Goal: Information Seeking & Learning: Compare options

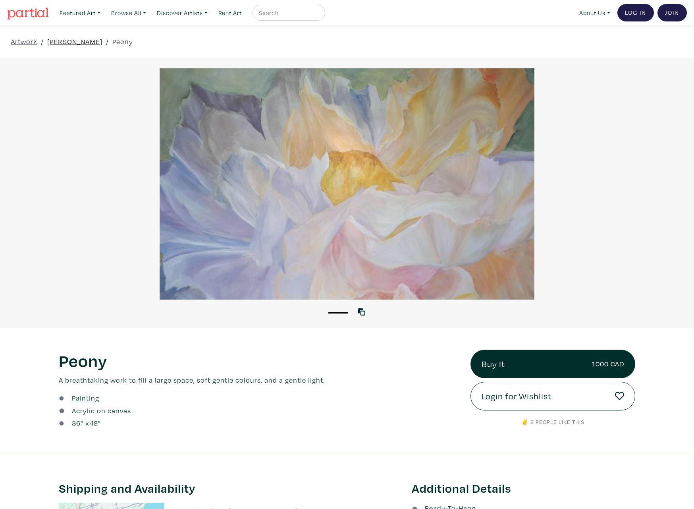
click at [76, 44] on link "Liza Zawadzka" at bounding box center [74, 41] width 55 height 11
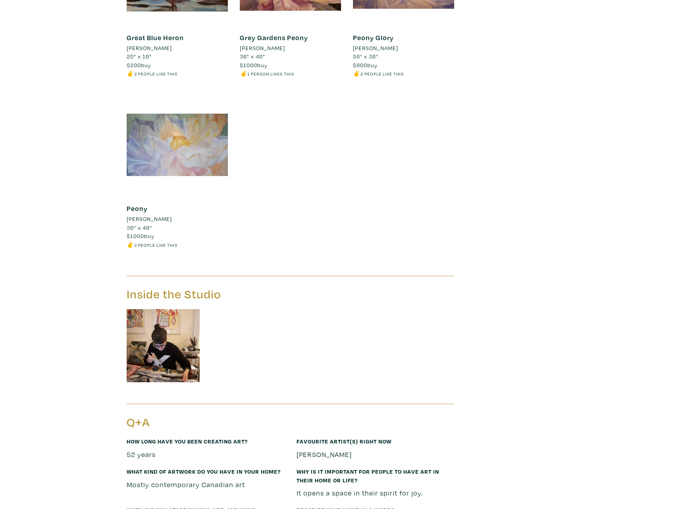
scroll to position [718, 0]
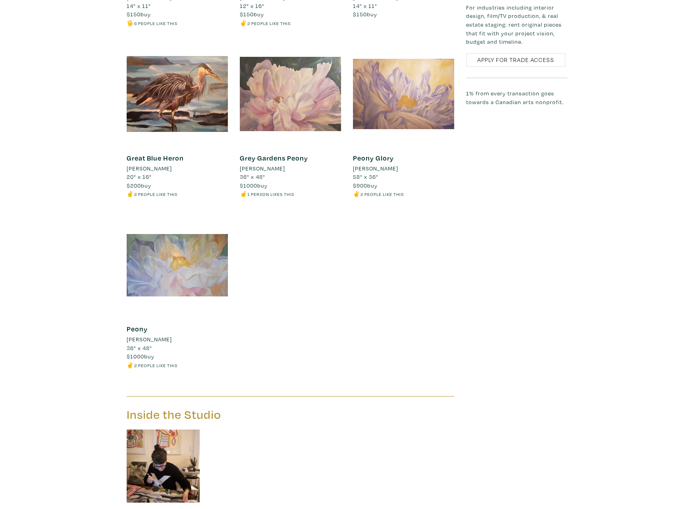
click at [291, 113] on div at bounding box center [290, 93] width 101 height 101
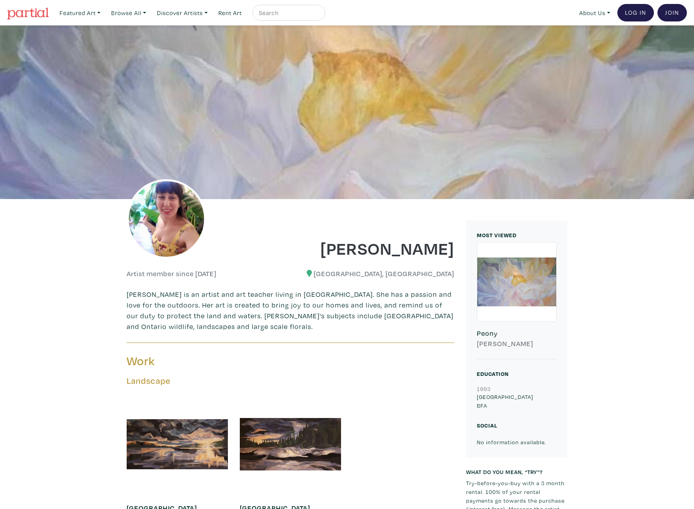
scroll to position [0, 0]
click at [99, 9] on link "Featured Art" at bounding box center [80, 13] width 48 height 16
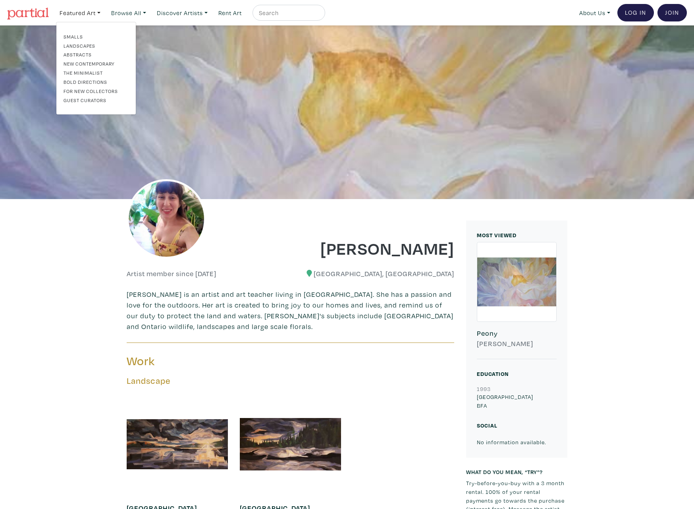
click at [83, 56] on link "Abstracts" at bounding box center [96, 54] width 65 height 7
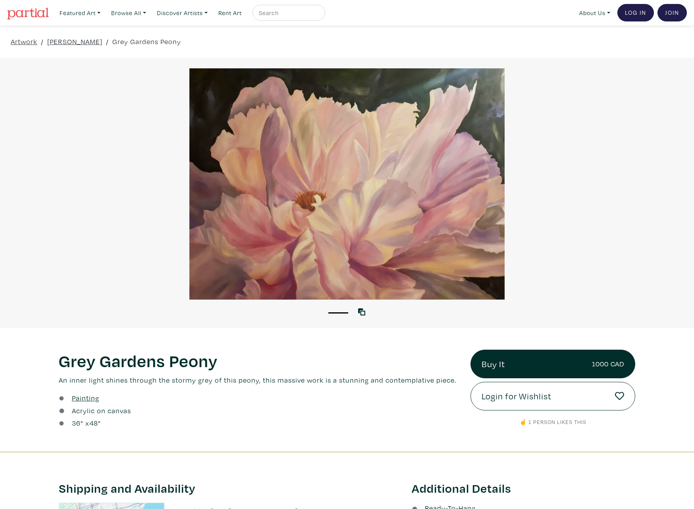
scroll to position [-1, 0]
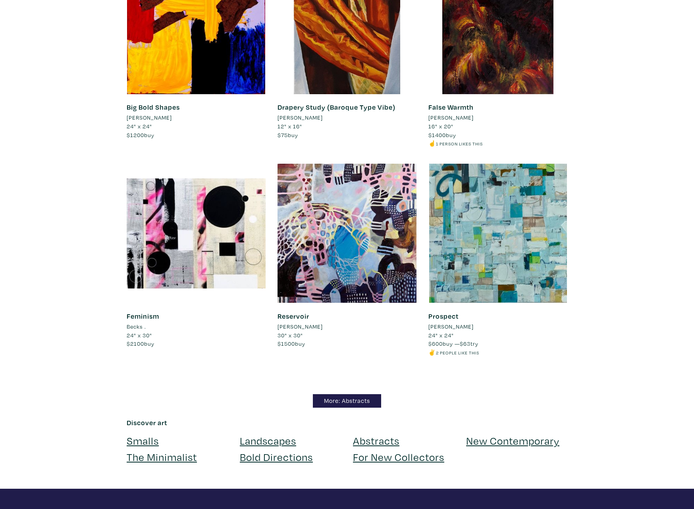
scroll to position [6673, 0]
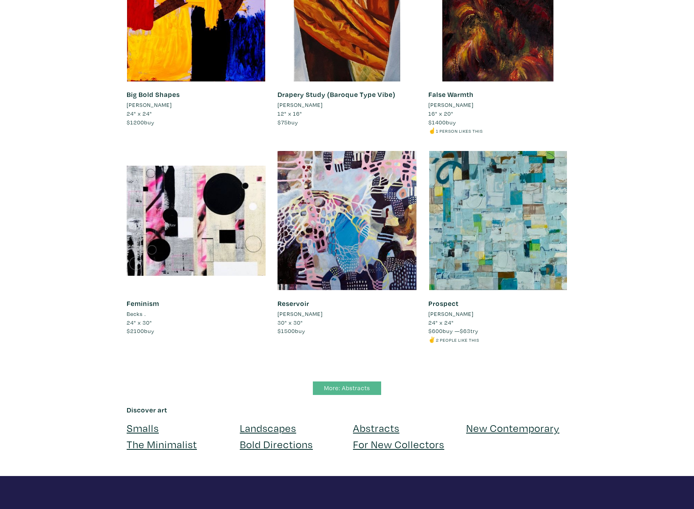
click at [366, 381] on link "More: Abstracts" at bounding box center [347, 388] width 68 height 14
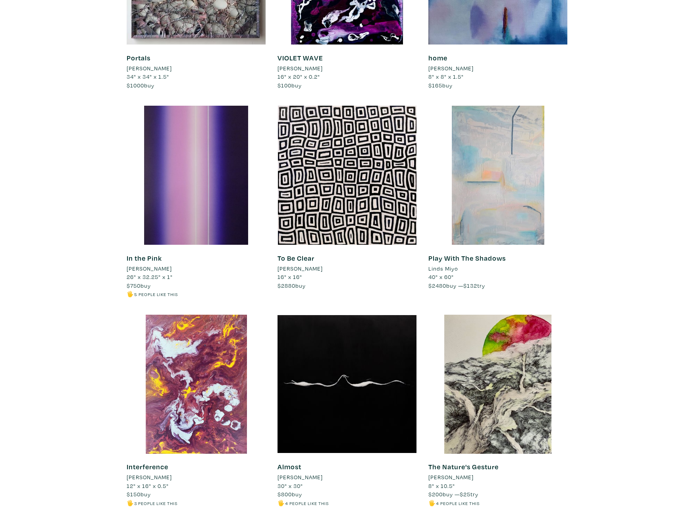
scroll to position [2120, 0]
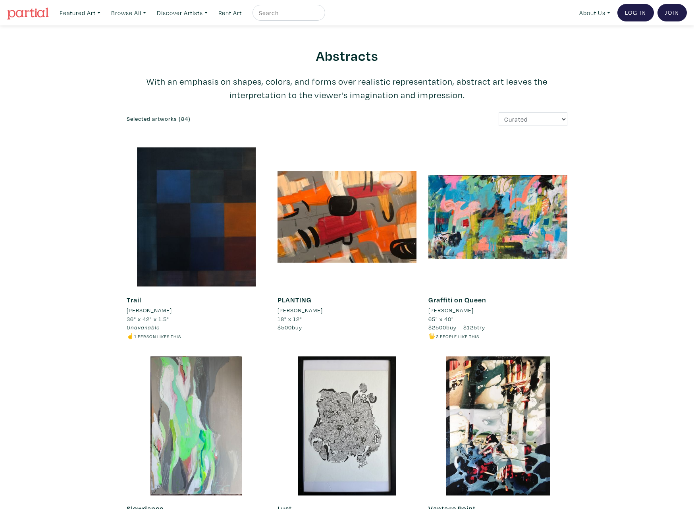
scroll to position [0, 0]
click at [522, 116] on select "Curated Newest Random Price: Low to High Price: High to Low" at bounding box center [533, 119] width 69 height 14
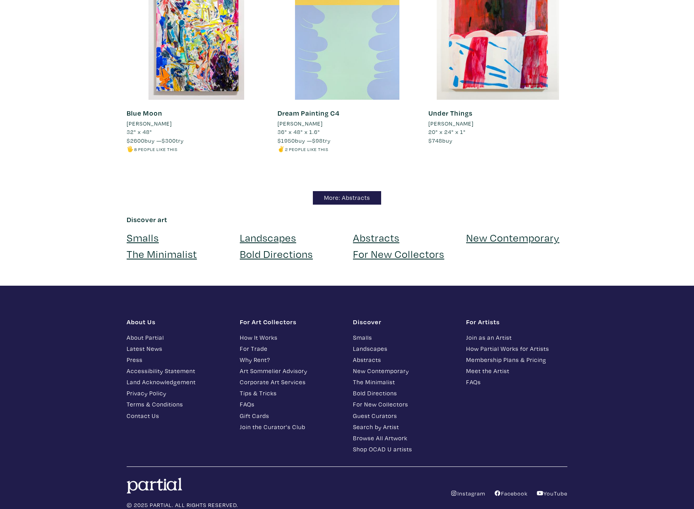
scroll to position [5810, 0]
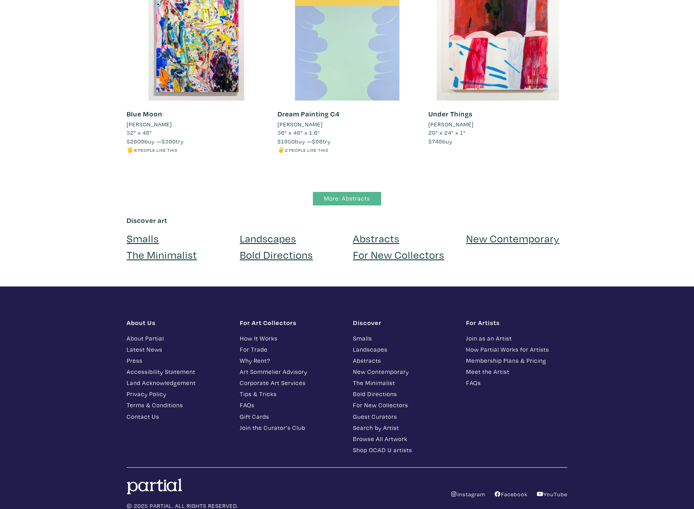
click at [351, 192] on link "More: Abstracts" at bounding box center [347, 199] width 68 height 14
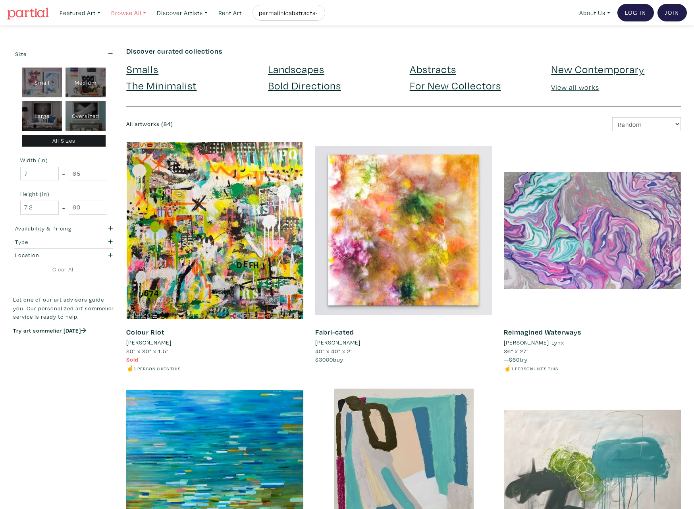
click at [142, 11] on link "Browse All" at bounding box center [129, 13] width 42 height 16
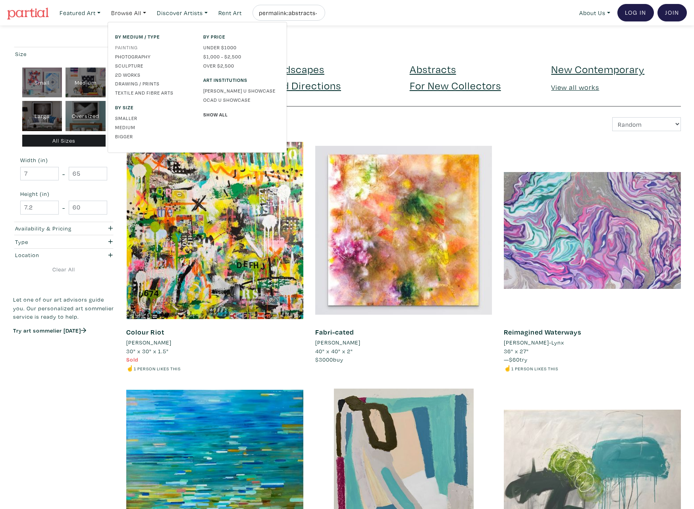
click at [135, 46] on link "Painting" at bounding box center [153, 47] width 76 height 7
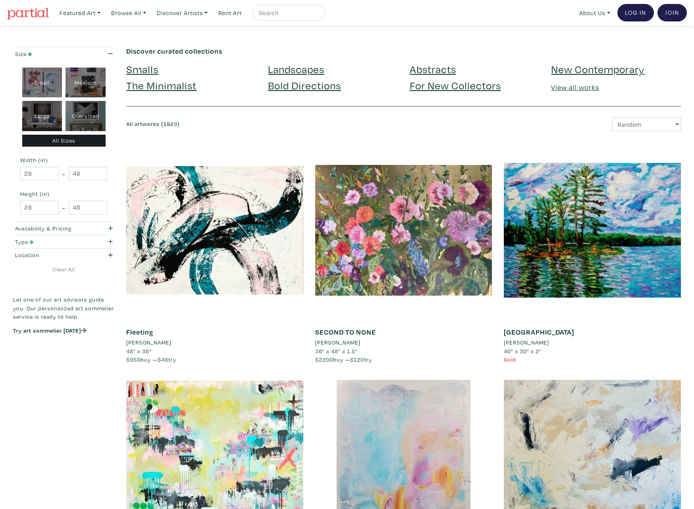
click at [110, 240] on icon "button" at bounding box center [110, 242] width 4 height 6
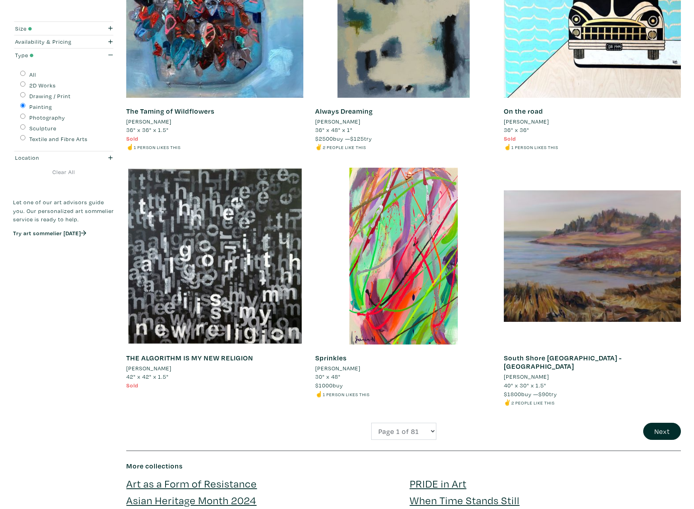
scroll to position [1706, 0]
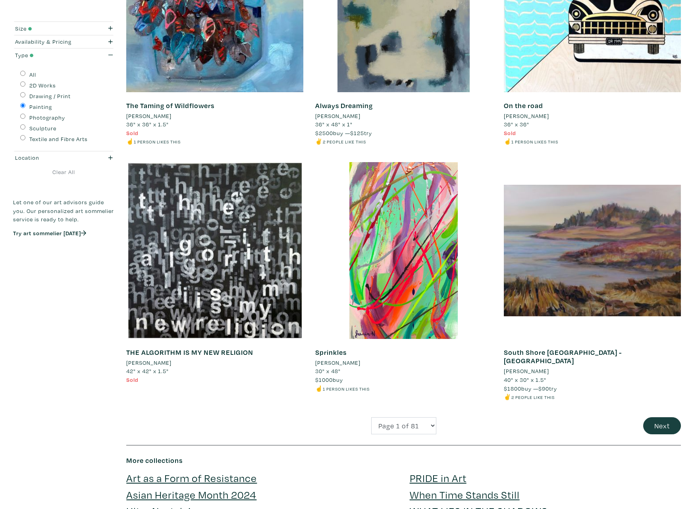
click at [666, 417] on button "Next" at bounding box center [662, 425] width 38 height 17
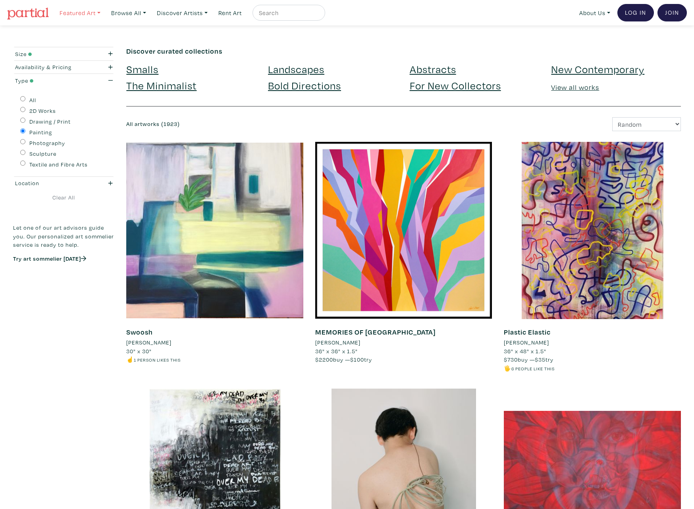
click at [91, 16] on link "Featured Art" at bounding box center [80, 13] width 48 height 16
click at [144, 10] on link "Browse All" at bounding box center [129, 13] width 42 height 16
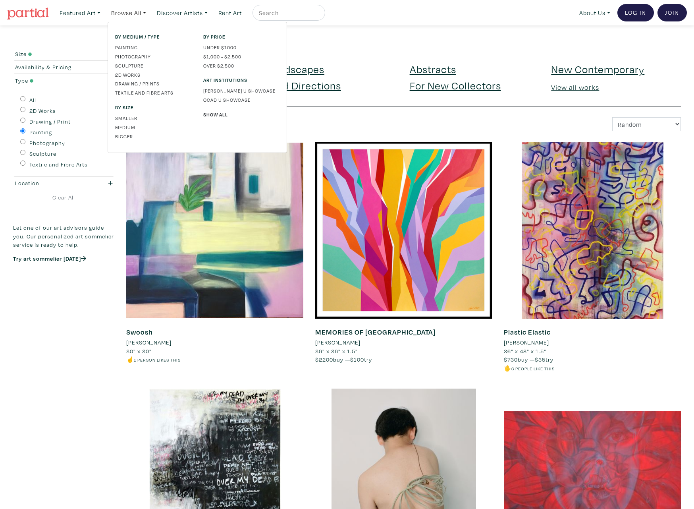
click at [27, 12] on img at bounding box center [28, 14] width 42 height 12
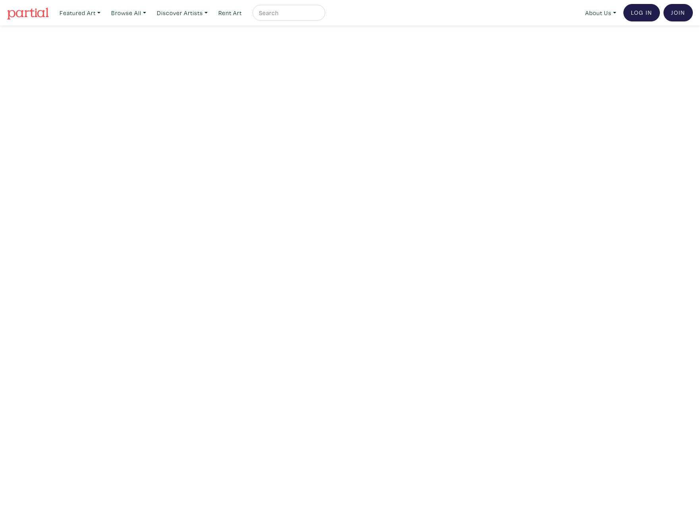
click at [305, 12] on input "text" at bounding box center [288, 13] width 60 height 10
type input "floral"
click at [319, 15] on button "submit" at bounding box center [319, 15] width 0 height 0
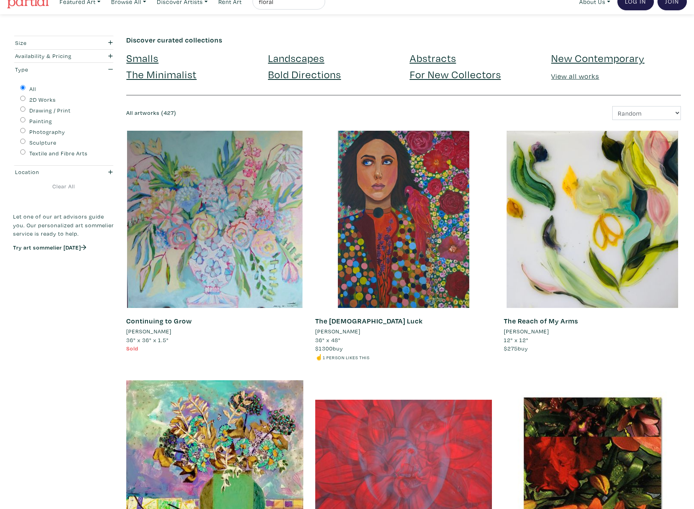
scroll to position [13, 0]
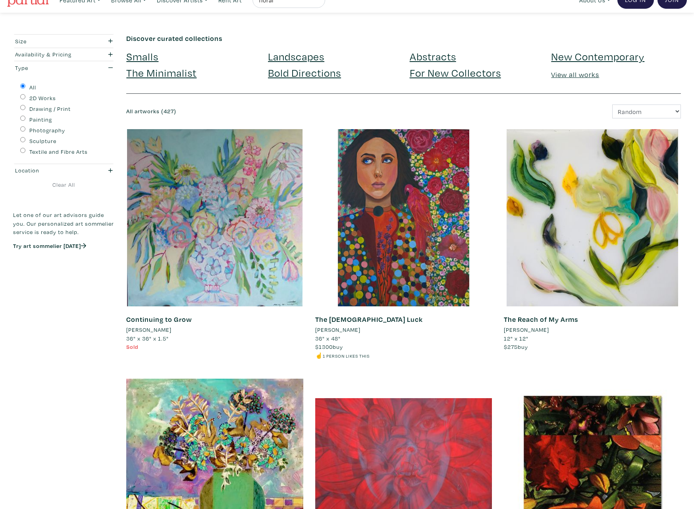
click at [30, 119] on label "Painting" at bounding box center [40, 119] width 23 height 9
click at [25, 119] on input "Painting" at bounding box center [22, 118] width 5 height 5
radio input "true"
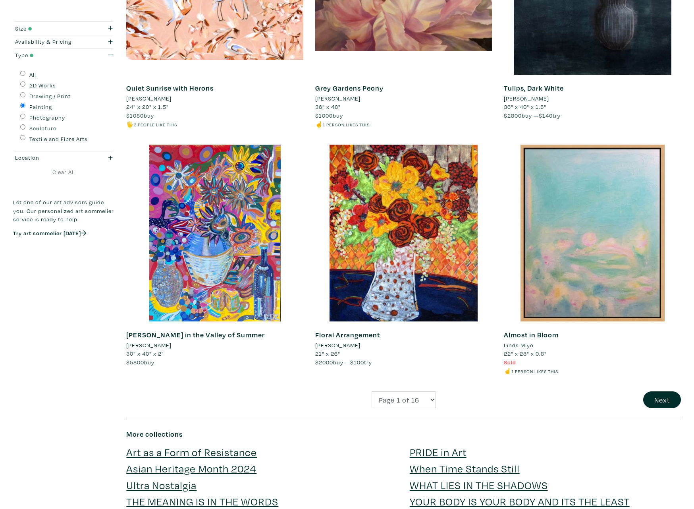
scroll to position [1717, 0]
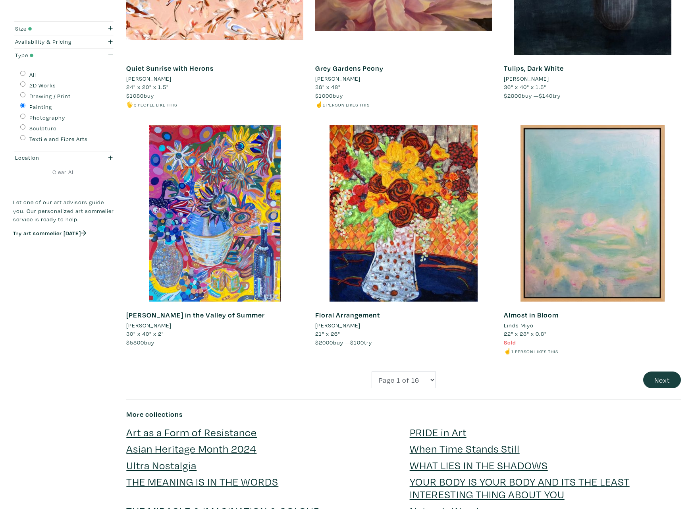
click at [659, 371] on button "Next" at bounding box center [662, 379] width 38 height 17
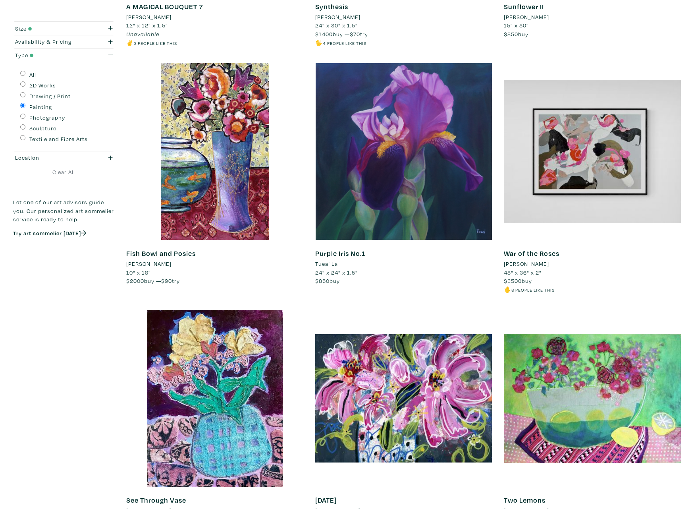
scroll to position [1303, 0]
click at [327, 259] on li "Tueai La" at bounding box center [326, 263] width 23 height 9
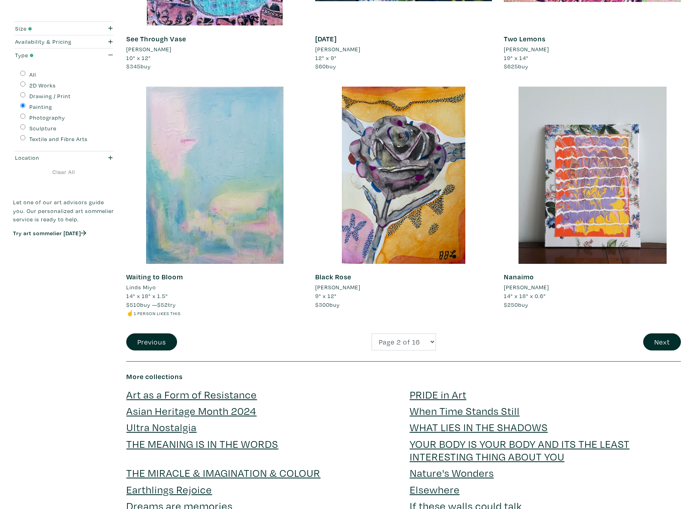
scroll to position [1772, 0]
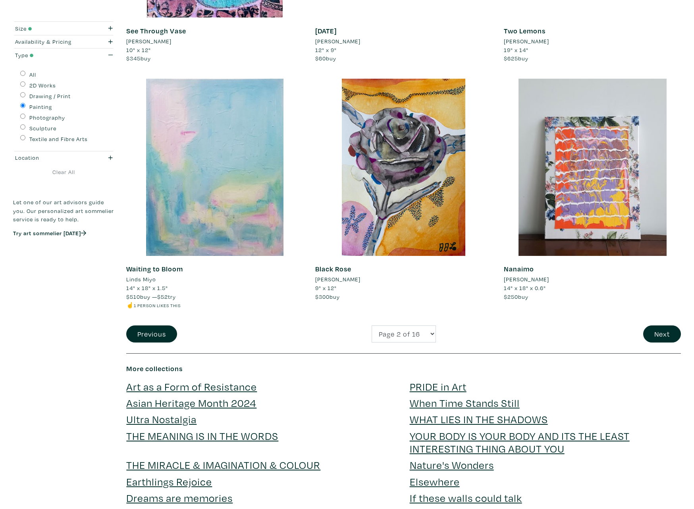
click at [141, 275] on li "Linds Miyo" at bounding box center [141, 279] width 30 height 9
click at [667, 325] on button "Next" at bounding box center [662, 333] width 38 height 17
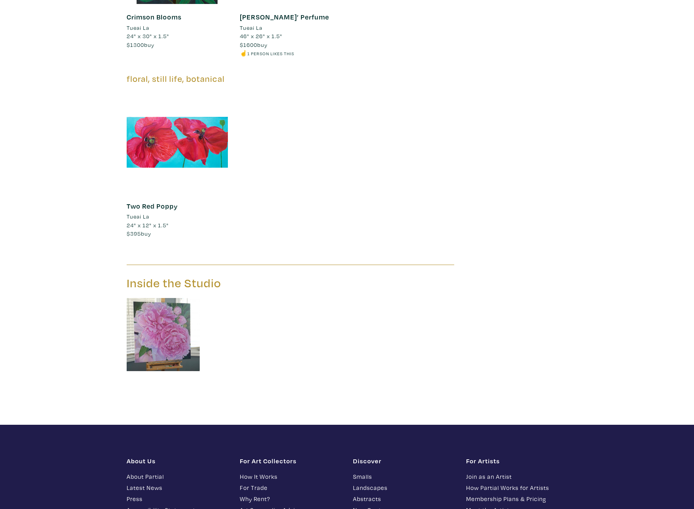
scroll to position [1062, 0]
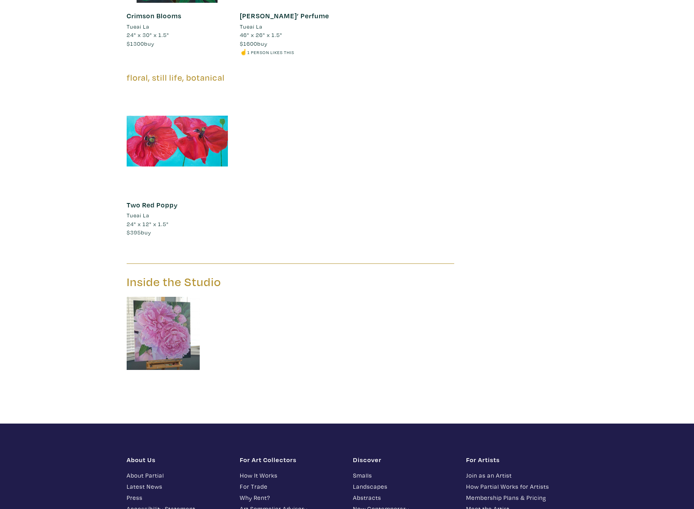
click at [163, 320] on img at bounding box center [163, 333] width 73 height 73
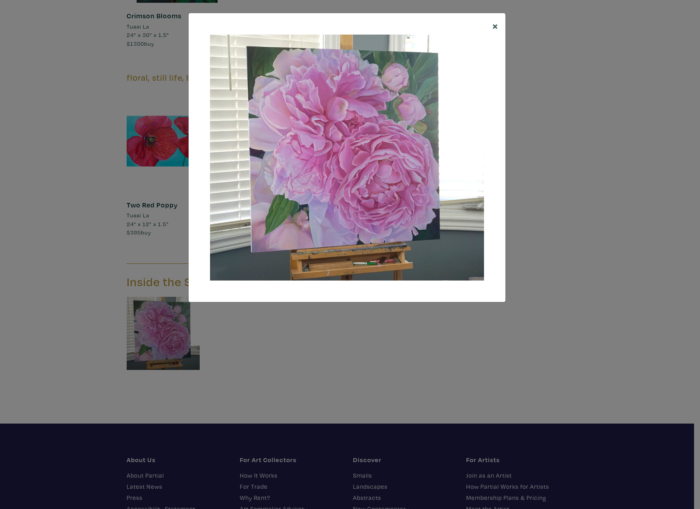
click at [498, 27] on span "×" at bounding box center [495, 26] width 6 height 14
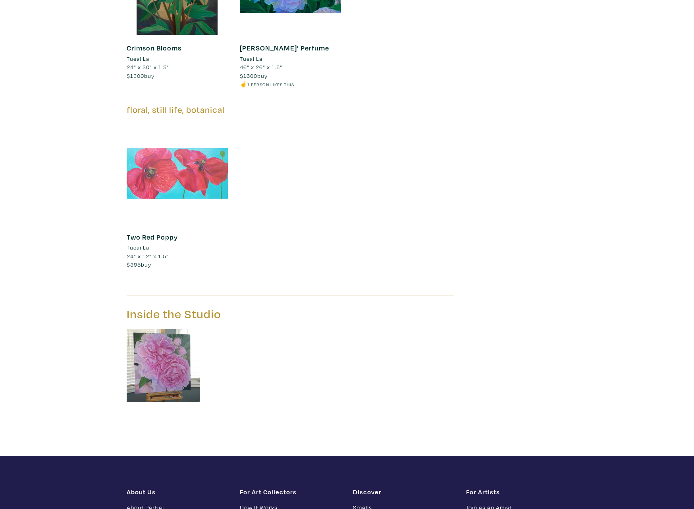
scroll to position [1062, 0]
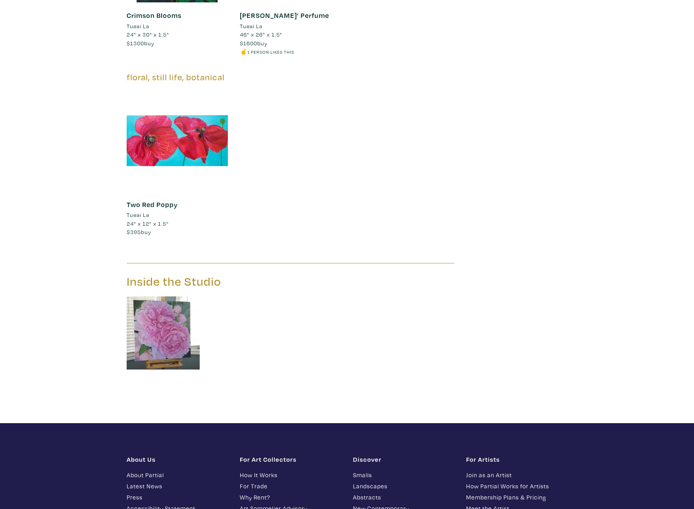
click at [161, 336] on img at bounding box center [163, 332] width 73 height 73
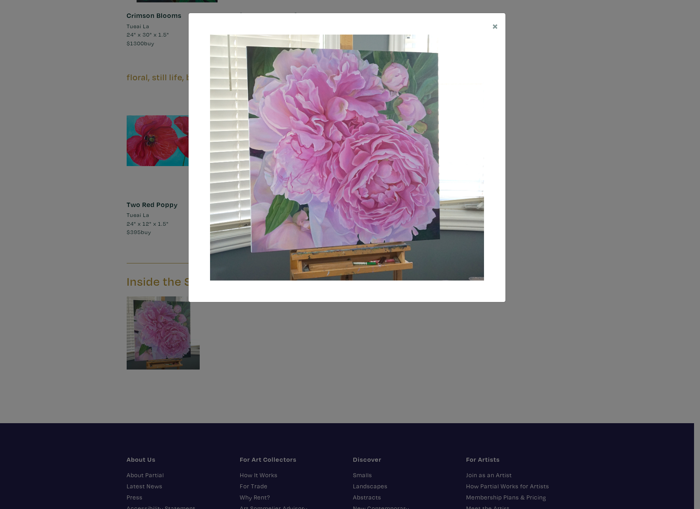
click at [377, 167] on img at bounding box center [347, 158] width 274 height 246
click at [495, 22] on span "×" at bounding box center [495, 26] width 6 height 14
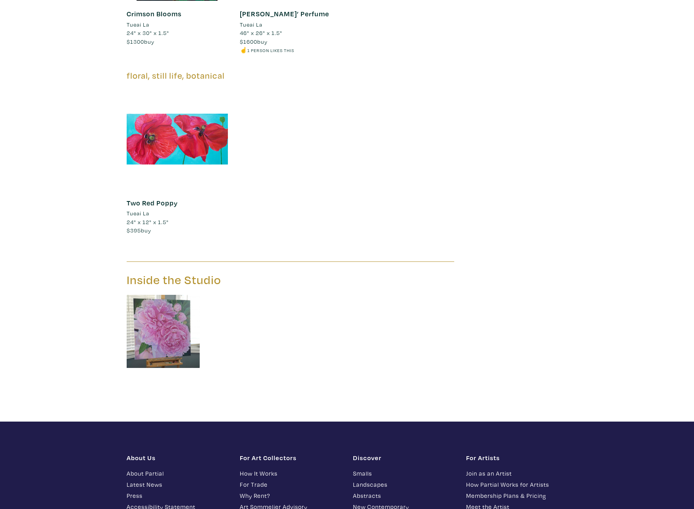
scroll to position [1064, 0]
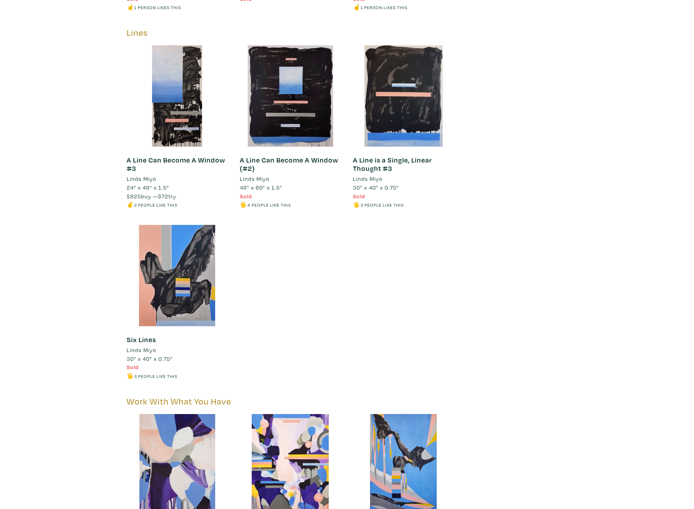
scroll to position [3660, 0]
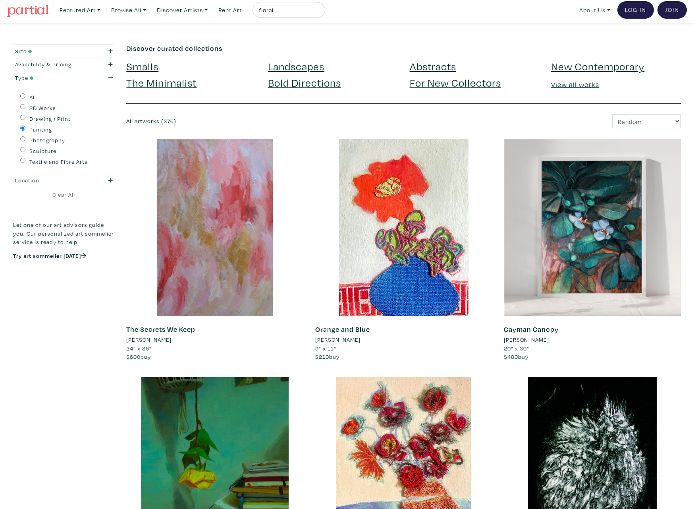
scroll to position [4, 0]
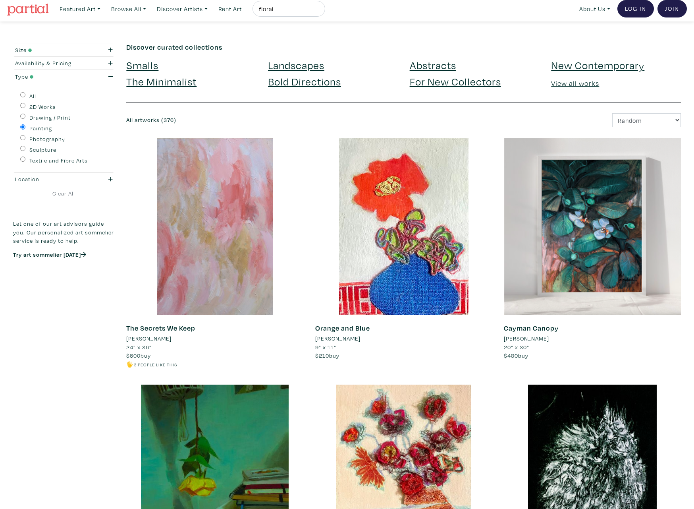
click at [229, 249] on div at bounding box center [214, 226] width 177 height 177
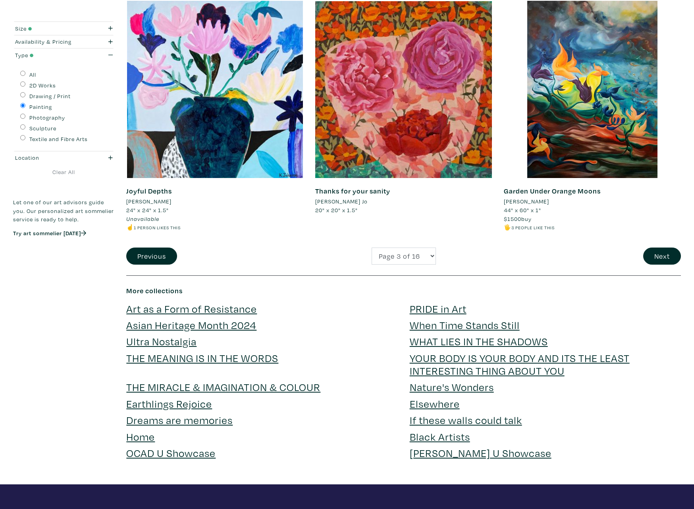
scroll to position [1851, 0]
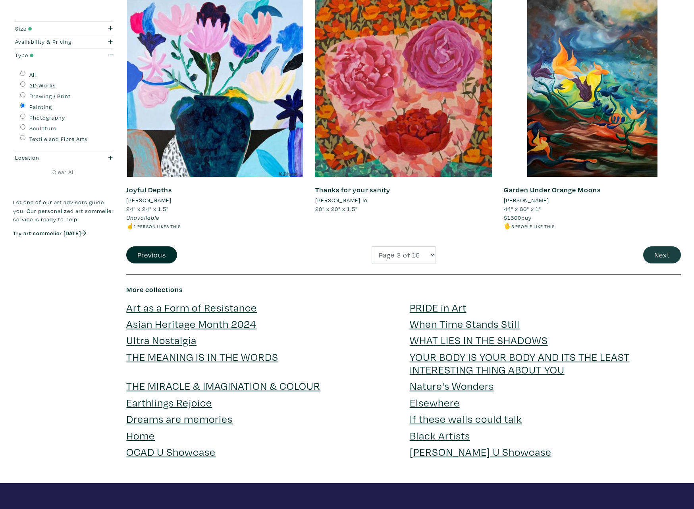
click at [665, 254] on button "Next" at bounding box center [662, 254] width 38 height 17
click at [664, 247] on button "Next" at bounding box center [662, 254] width 38 height 17
click at [665, 248] on button "Next" at bounding box center [662, 254] width 38 height 17
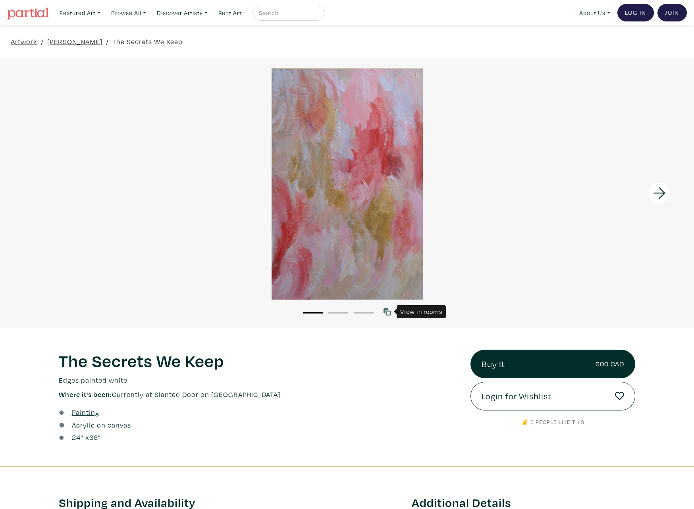
click at [387, 312] on icon at bounding box center [386, 311] width 7 height 7
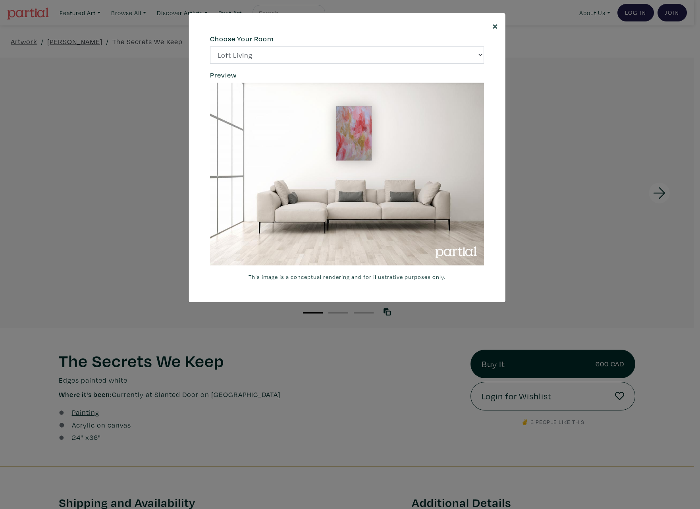
click at [495, 25] on span "×" at bounding box center [495, 26] width 6 height 14
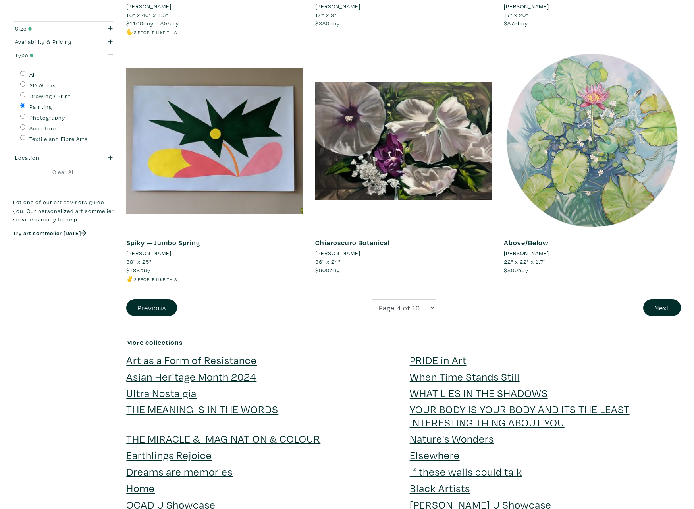
scroll to position [1815, 0]
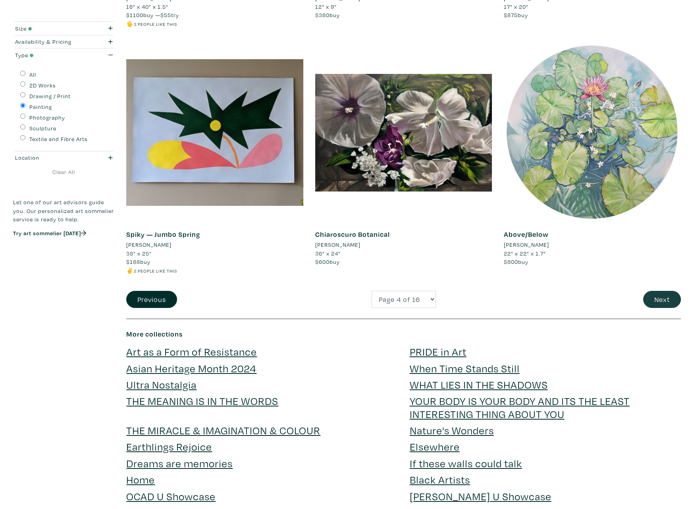
click at [667, 294] on button "Next" at bounding box center [662, 299] width 38 height 17
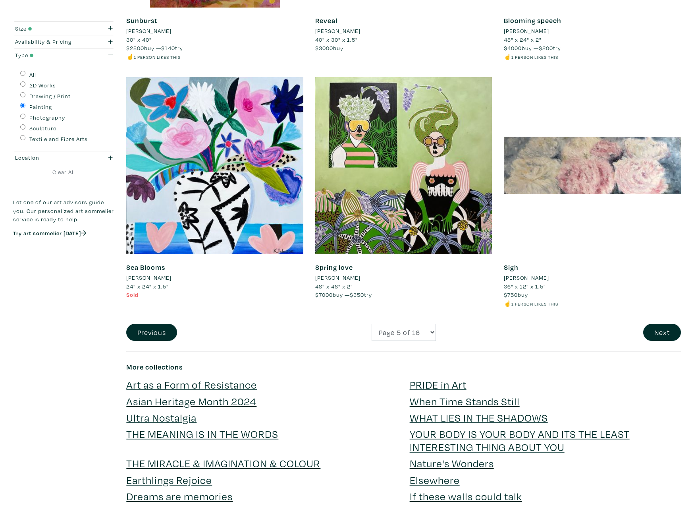
scroll to position [1809, 0]
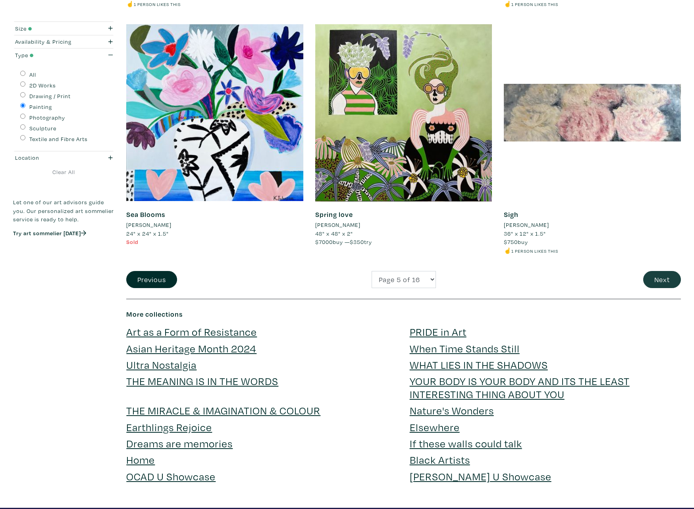
click at [659, 271] on button "Next" at bounding box center [662, 279] width 38 height 17
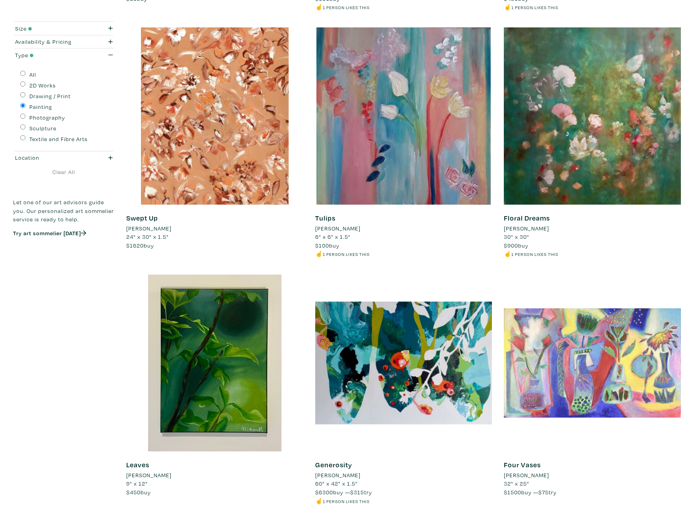
scroll to position [1594, 0]
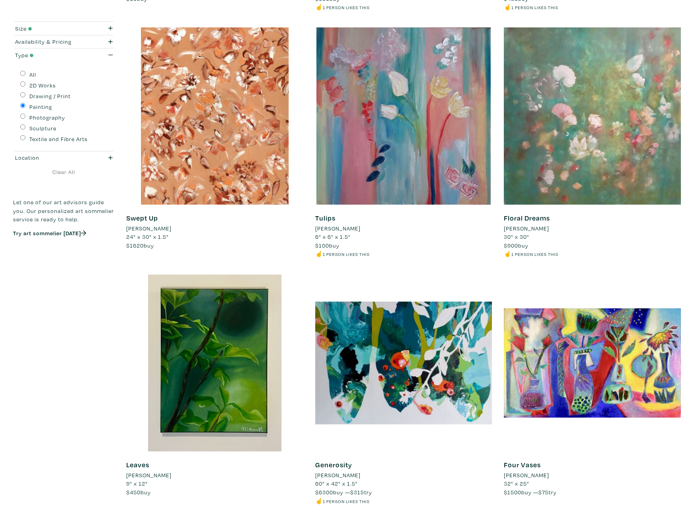
click at [613, 171] on div at bounding box center [592, 115] width 177 height 177
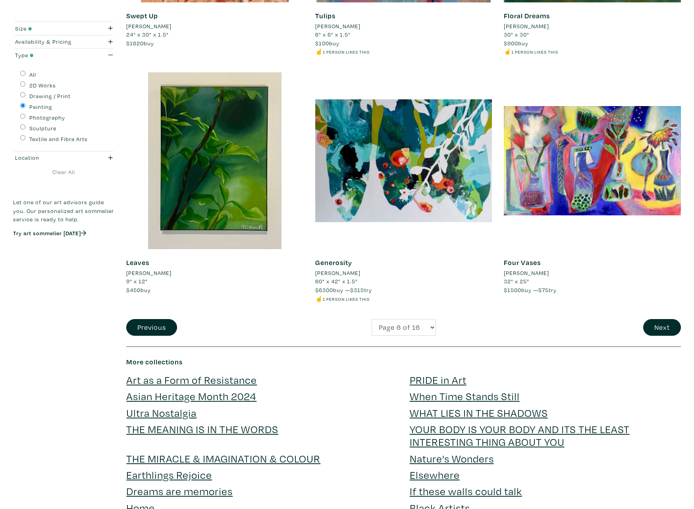
scroll to position [1897, 0]
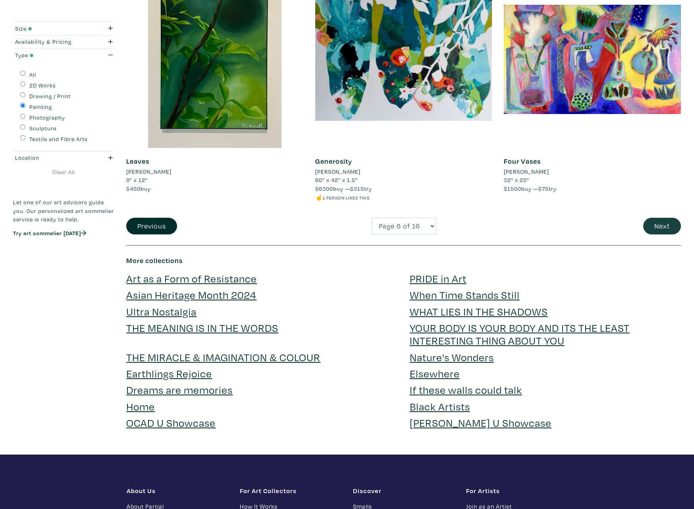
click at [666, 218] on button "Next" at bounding box center [662, 226] width 38 height 17
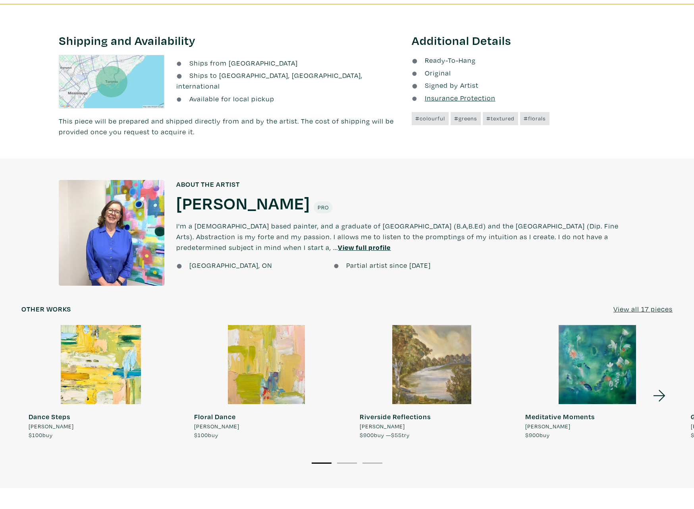
scroll to position [462, 0]
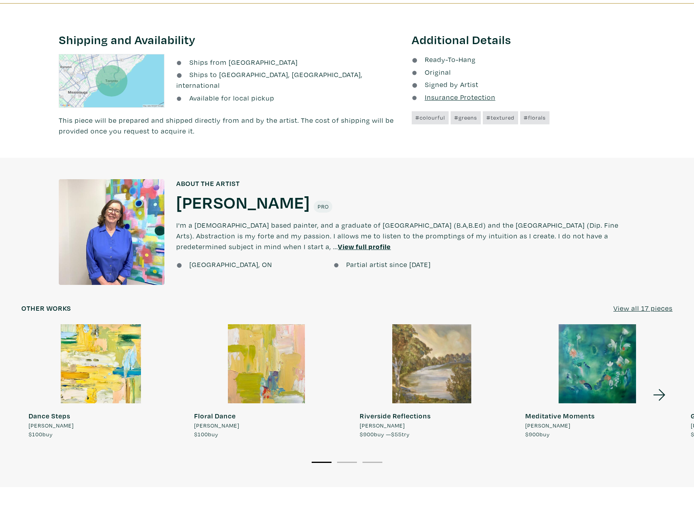
click at [648, 306] on u "View all 17 pieces" at bounding box center [642, 307] width 59 height 9
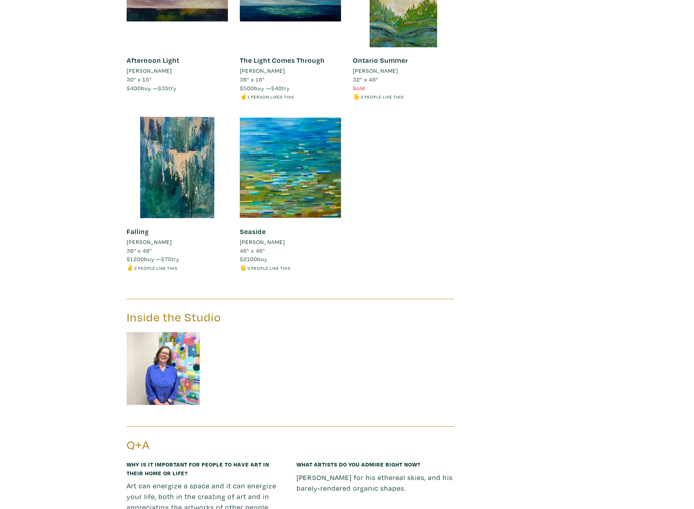
scroll to position [1654, 0]
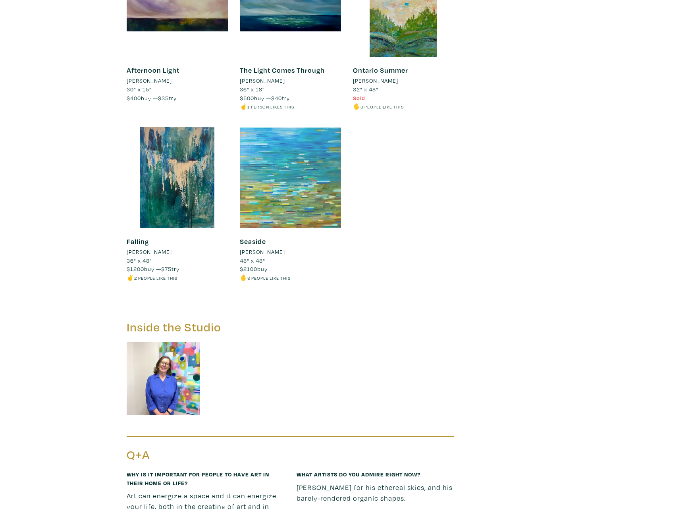
click at [305, 152] on div at bounding box center [290, 177] width 101 height 101
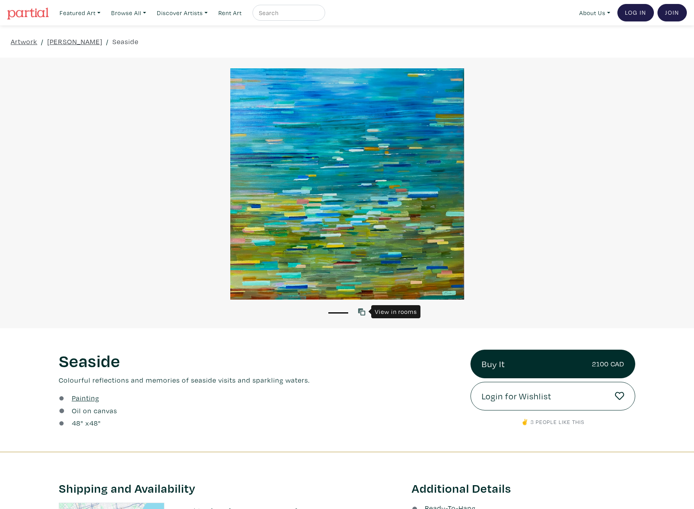
click at [362, 309] on icon at bounding box center [361, 311] width 7 height 7
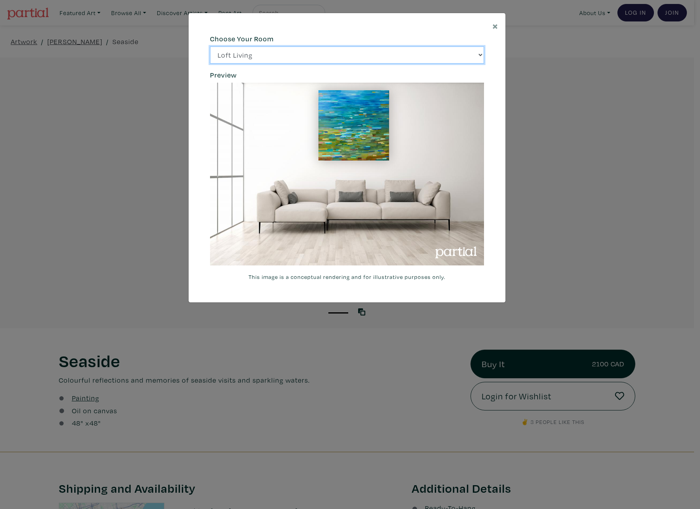
select select "/thumb/phpThumb.php?src=https%3A%2F%2Flabs.partial.gallery%2Fprojects%2Frenderi…"
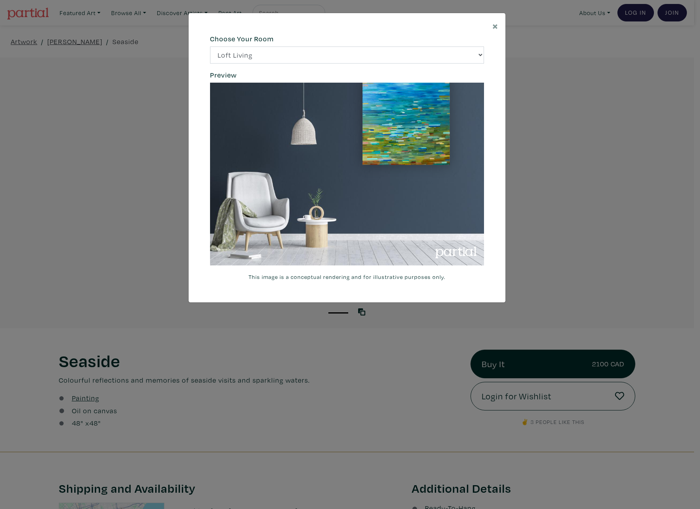
click at [494, 82] on div "664c6a6d6e3476504e6b79362f4172494552756f69424f306573337867644a4961614a537a45737…" at bounding box center [347, 157] width 317 height 289
click at [494, 25] on span "×" at bounding box center [495, 26] width 6 height 14
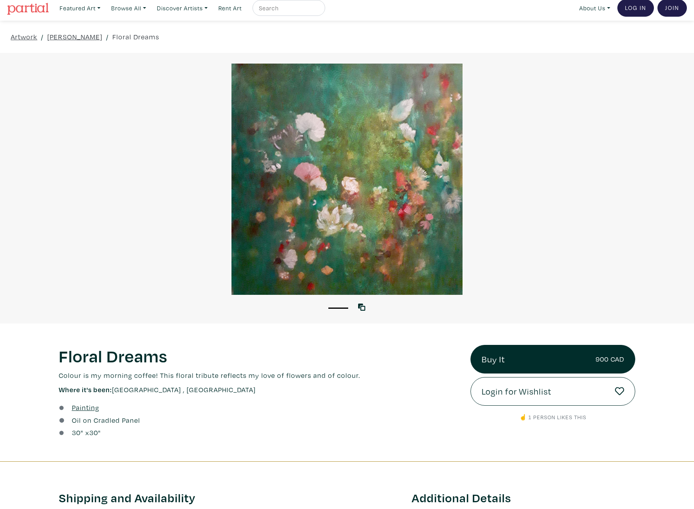
scroll to position [5, 0]
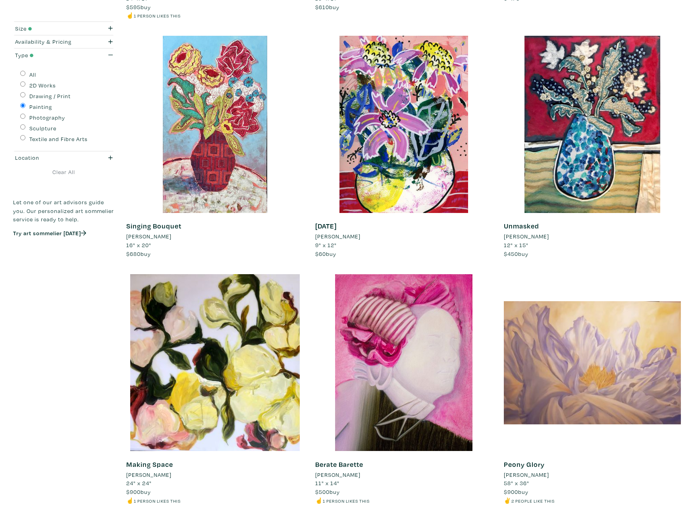
scroll to position [1765, 0]
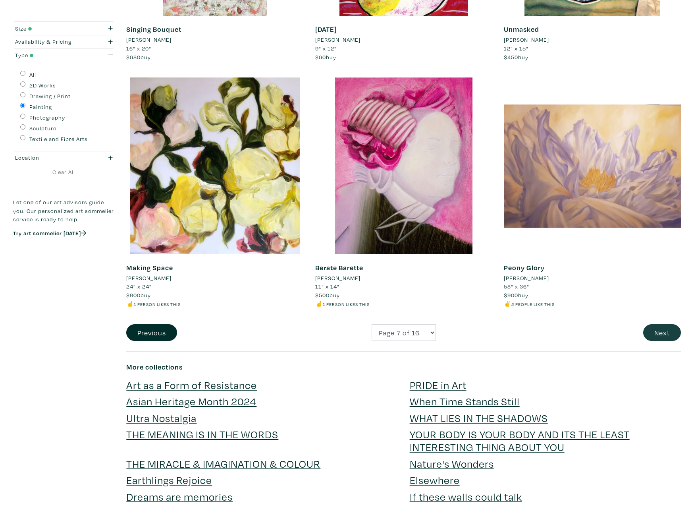
click at [659, 324] on button "Next" at bounding box center [662, 332] width 38 height 17
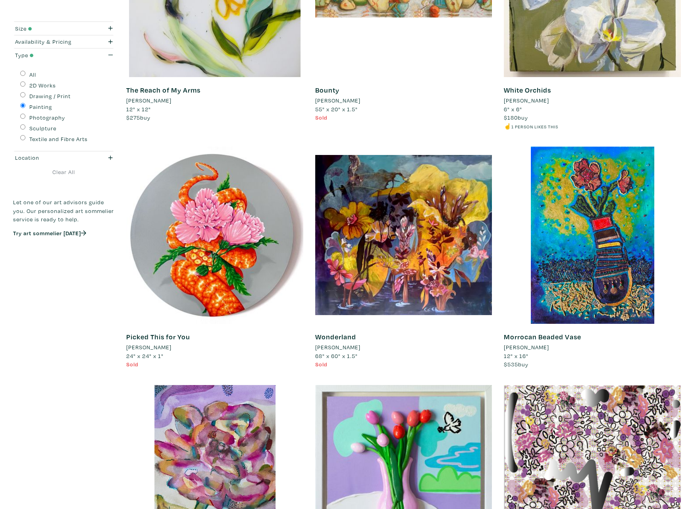
scroll to position [172, 0]
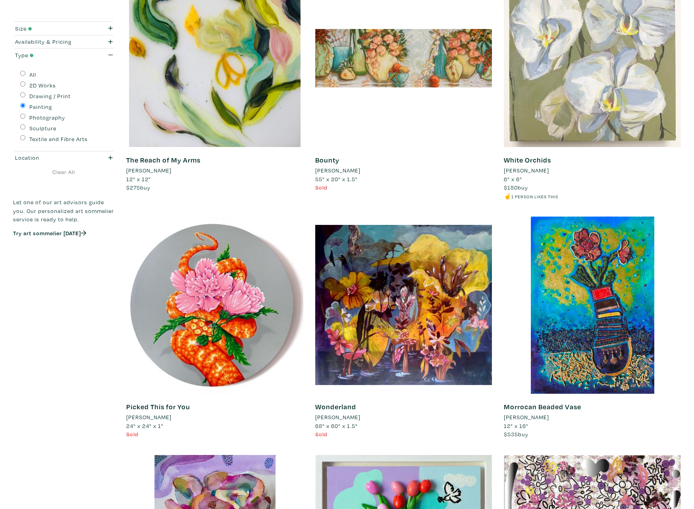
click at [603, 66] on div at bounding box center [592, 58] width 177 height 177
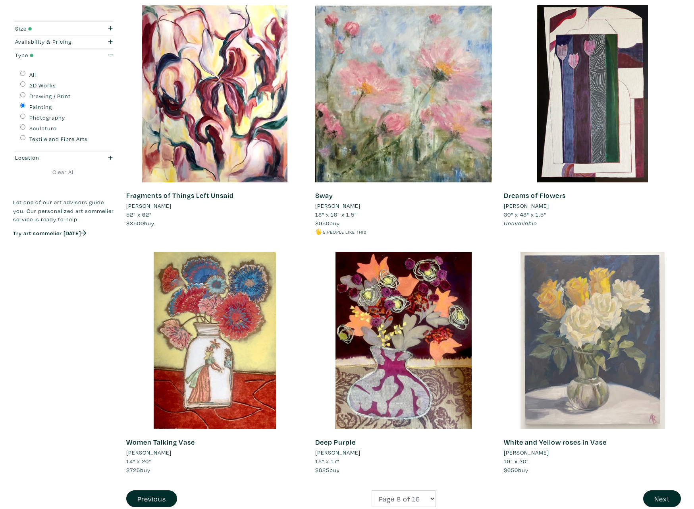
scroll to position [1598, 0]
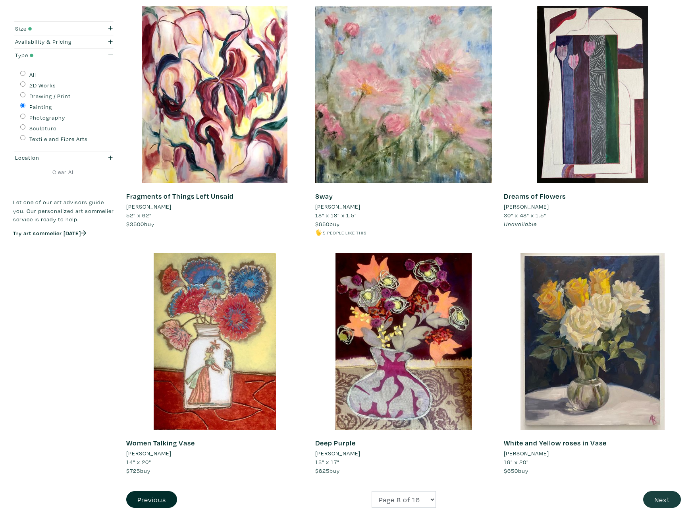
click at [663, 491] on button "Next" at bounding box center [662, 499] width 38 height 17
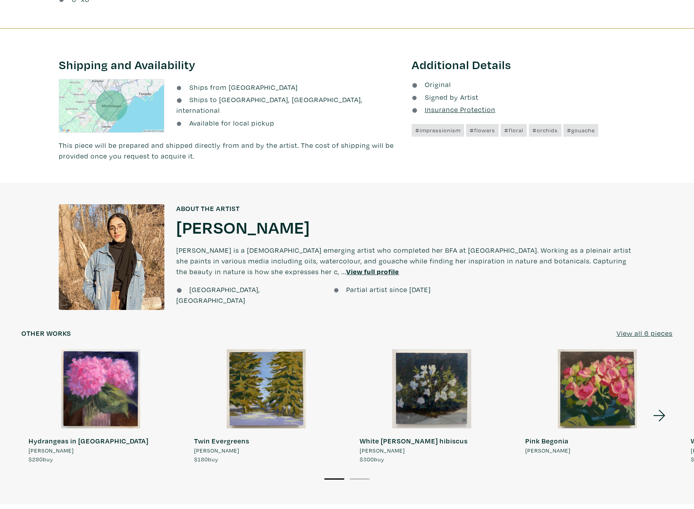
scroll to position [459, 0]
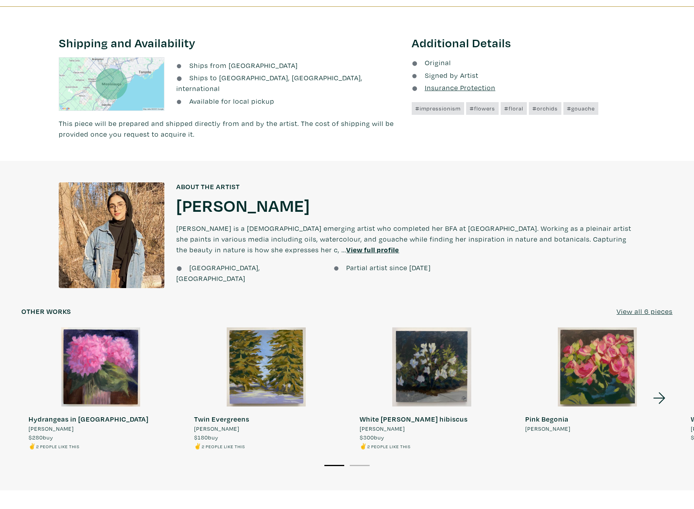
click at [654, 313] on u "View all 6 pieces" at bounding box center [645, 310] width 56 height 9
click at [649, 311] on u "View all 6 pieces" at bounding box center [645, 310] width 56 height 9
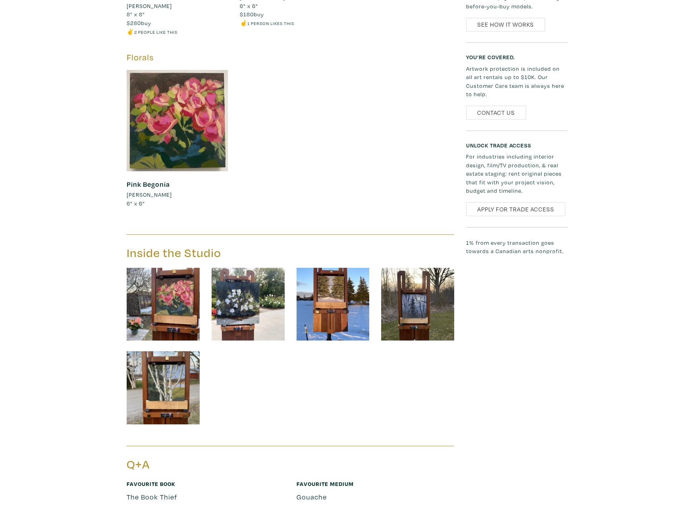
scroll to position [715, 0]
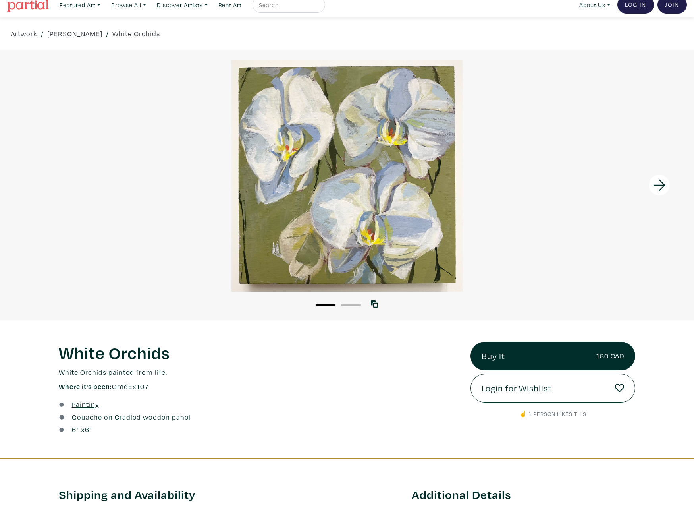
scroll to position [8, 0]
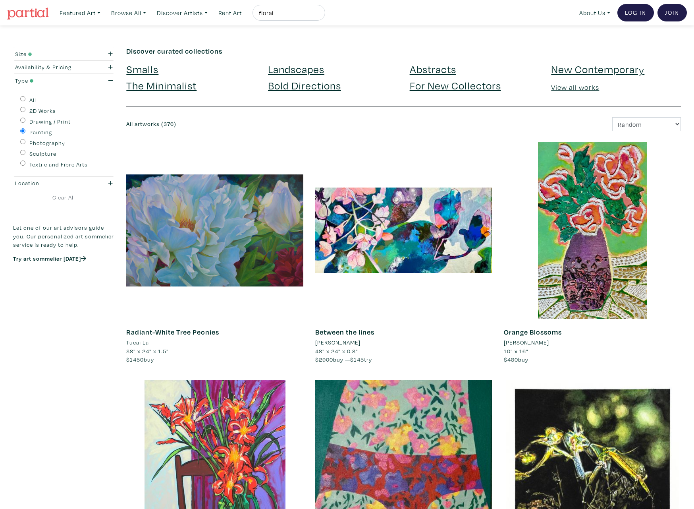
click at [110, 51] on icon "button" at bounding box center [110, 54] width 4 height 6
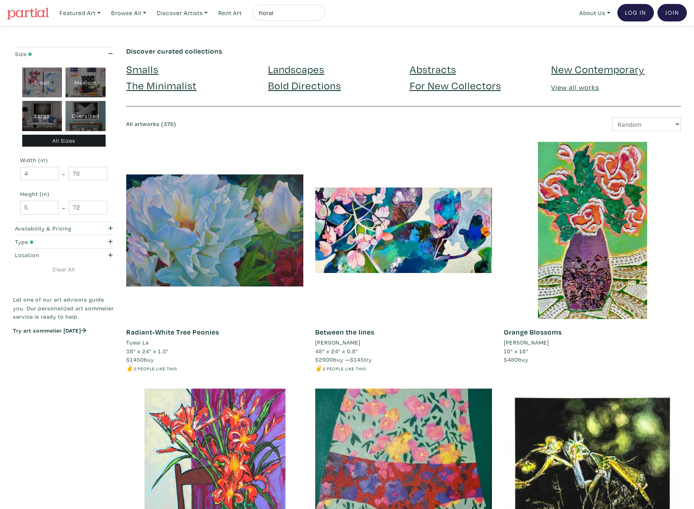
click at [82, 118] on div "Oversized" at bounding box center [86, 116] width 40 height 30
type input "48"
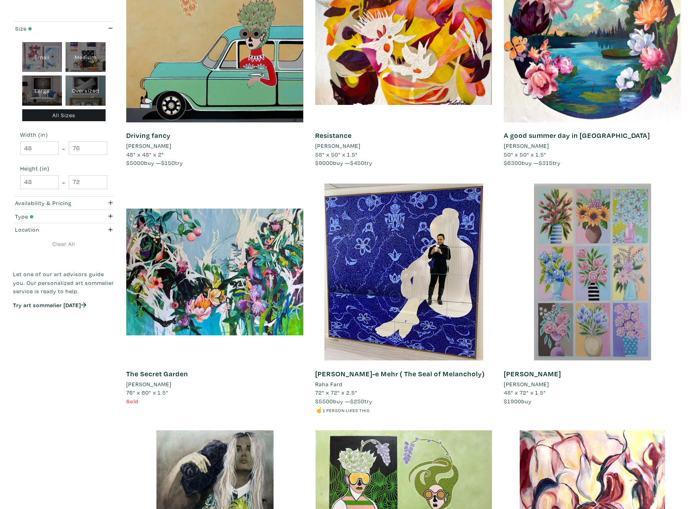
scroll to position [231, 0]
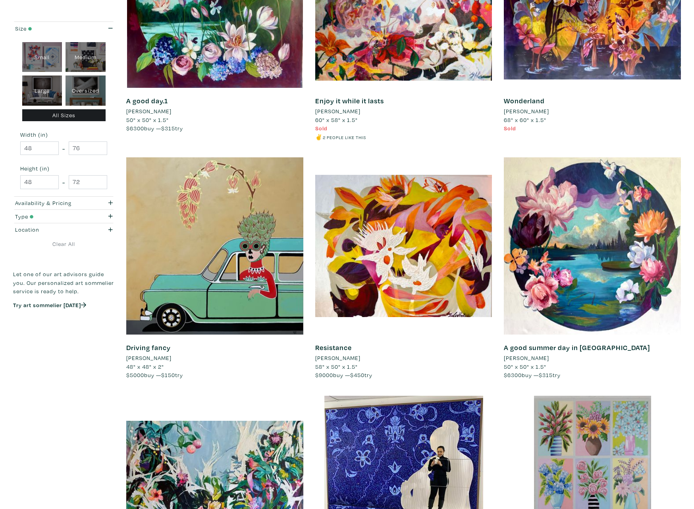
click at [31, 88] on div "Large" at bounding box center [42, 90] width 40 height 30
type input "28"
type input "48"
type input "28"
type input "48"
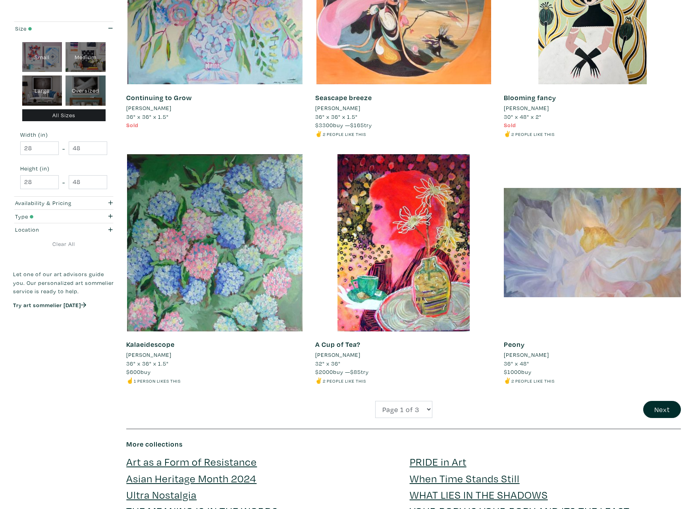
scroll to position [1765, 0]
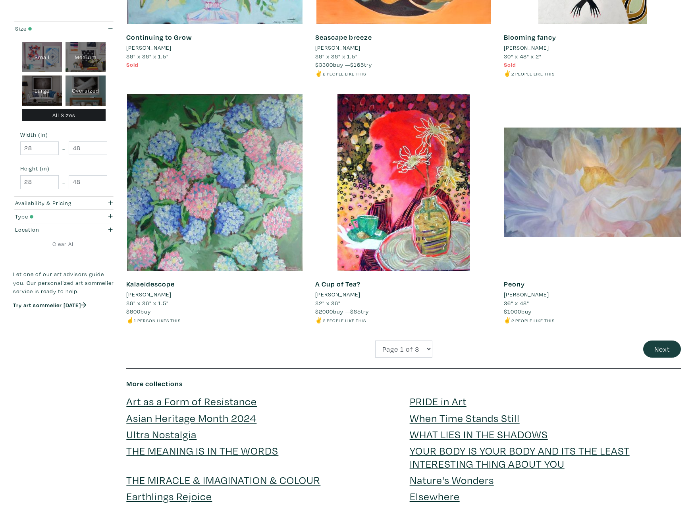
click at [653, 340] on button "Next" at bounding box center [662, 348] width 38 height 17
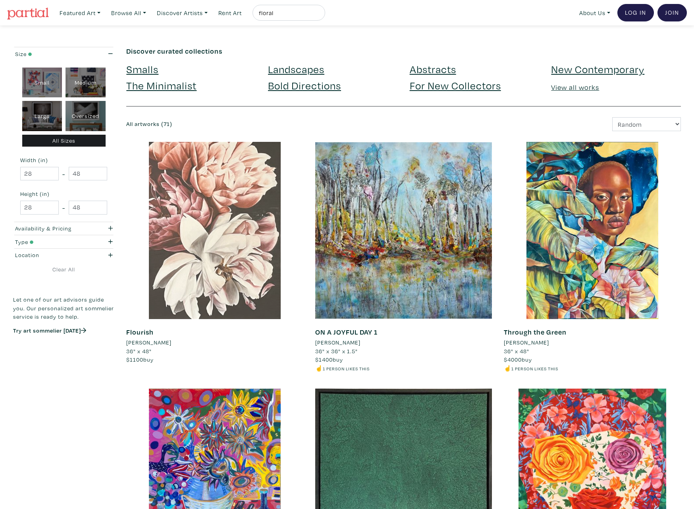
click at [223, 222] on div at bounding box center [214, 230] width 177 height 177
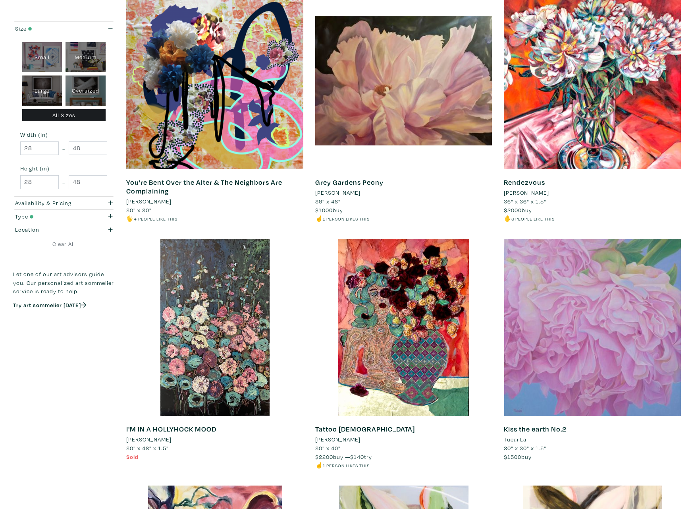
scroll to position [643, 0]
click at [603, 352] on div at bounding box center [592, 326] width 177 height 177
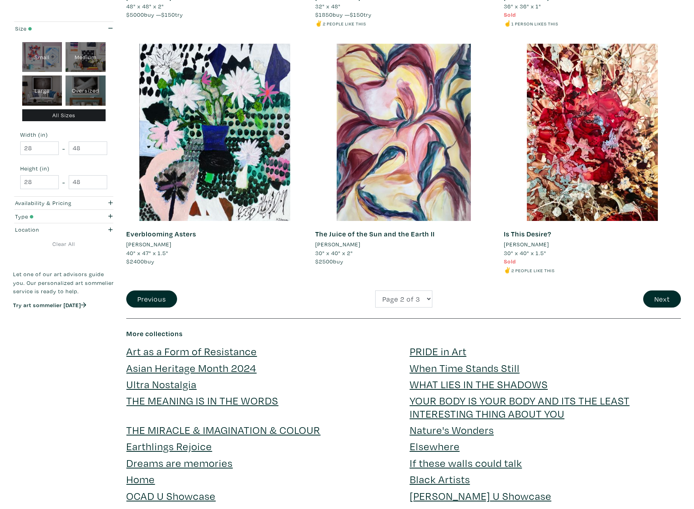
scroll to position [1814, 0]
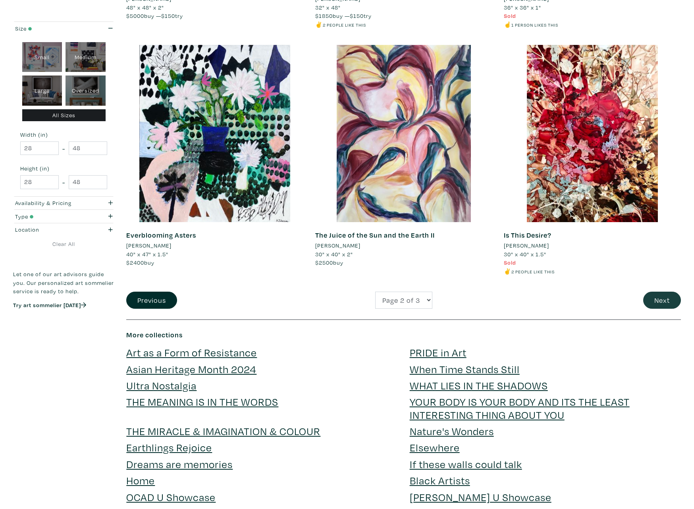
click at [669, 291] on button "Next" at bounding box center [662, 299] width 38 height 17
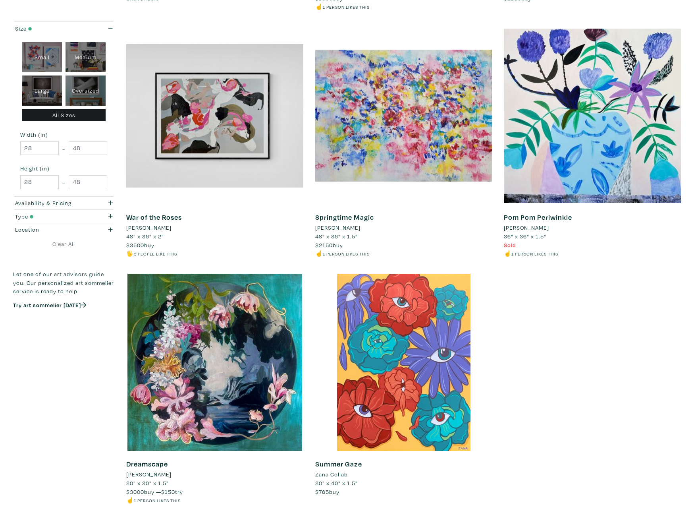
scroll to position [1578, 0]
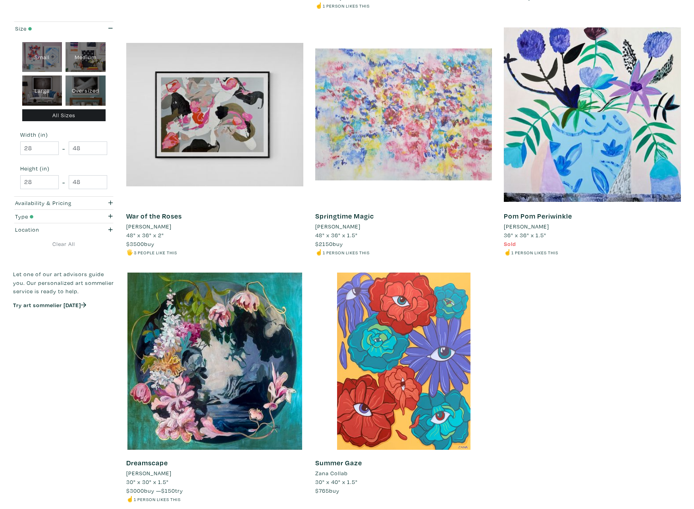
click at [421, 141] on div at bounding box center [403, 114] width 177 height 177
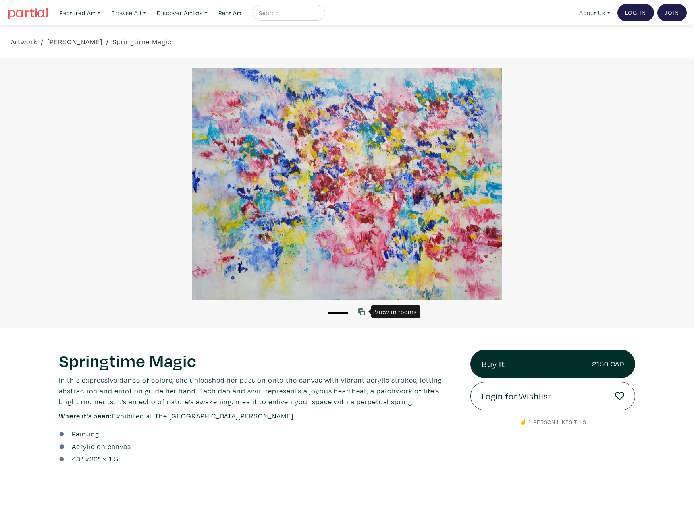
click at [364, 309] on icon at bounding box center [361, 311] width 7 height 7
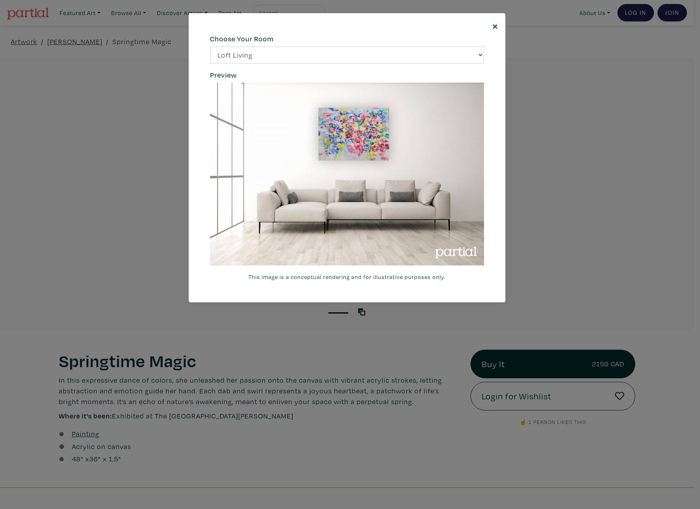
click at [495, 23] on span "×" at bounding box center [495, 26] width 6 height 14
